Goal: Register for event/course

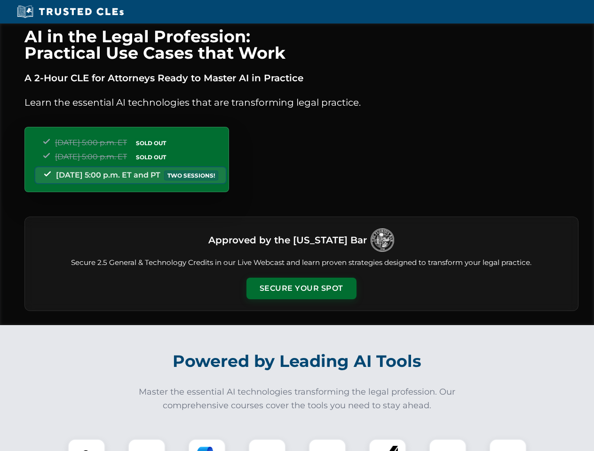
click at [301, 289] on button "Secure Your Spot" at bounding box center [301, 289] width 110 height 22
click at [87, 445] on img at bounding box center [86, 457] width 27 height 27
